Goal: Task Accomplishment & Management: Manage account settings

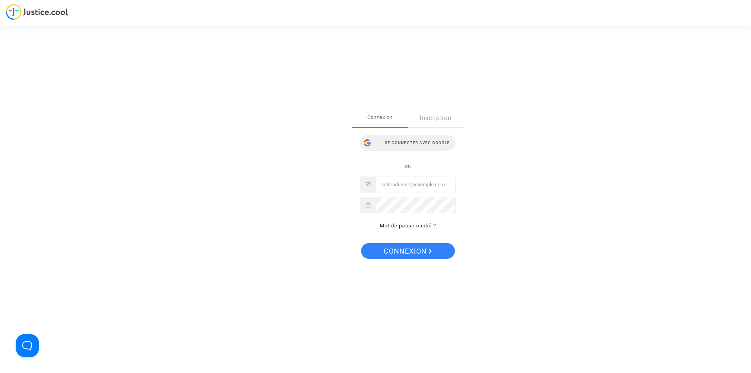
click at [423, 146] on div "Se connecter avec Google" at bounding box center [408, 143] width 96 height 16
